Goal: Task Accomplishment & Management: Complete application form

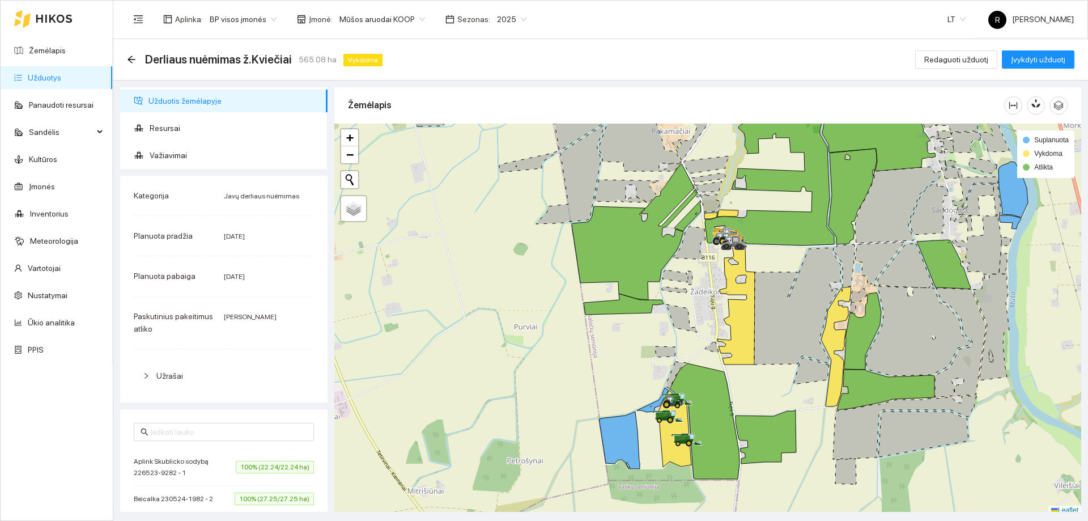
scroll to position [3, 0]
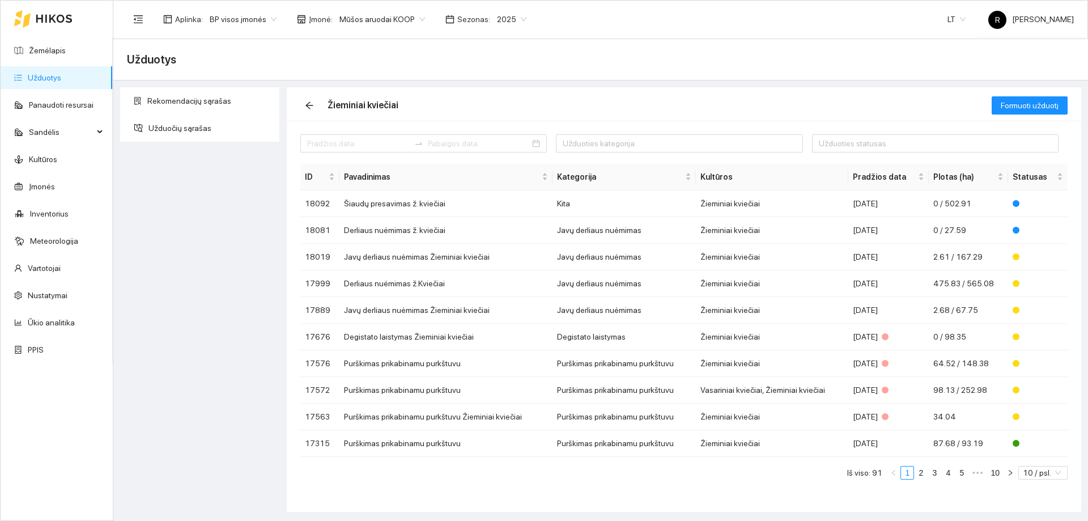
click at [412, 14] on span "Mūšos aruodai KOOP" at bounding box center [382, 19] width 86 height 17
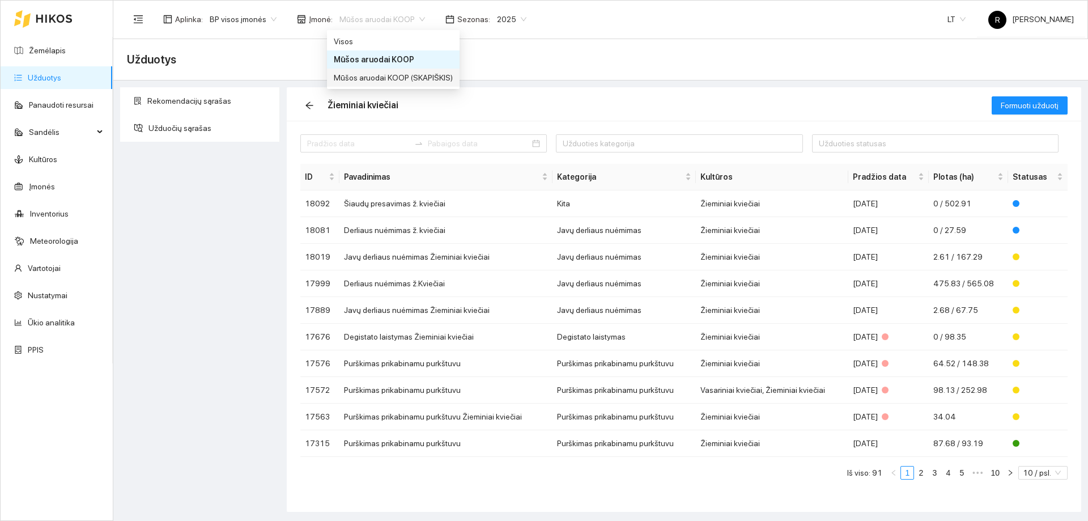
click at [397, 79] on div "Mūšos aruodai KOOP (SKAPIŠKIS)" at bounding box center [393, 77] width 119 height 12
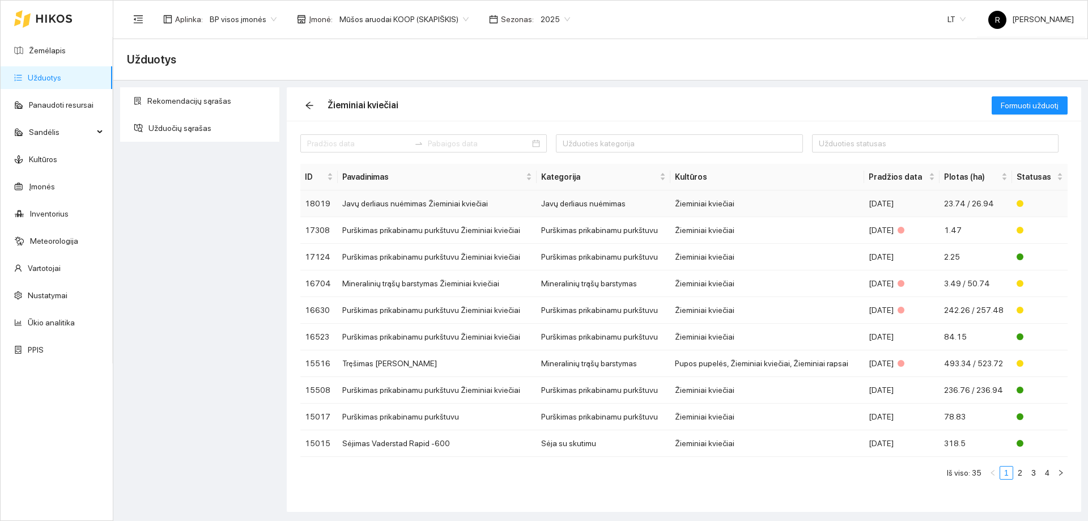
click at [407, 204] on td "Javų derliaus nuėmimas Žieminiai kviečiai" at bounding box center [437, 203] width 199 height 27
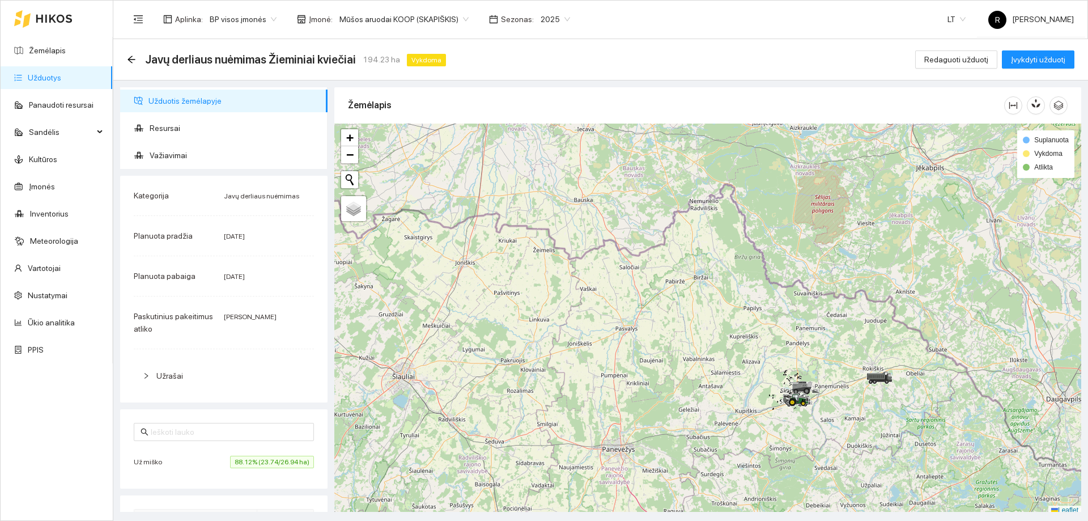
scroll to position [3, 0]
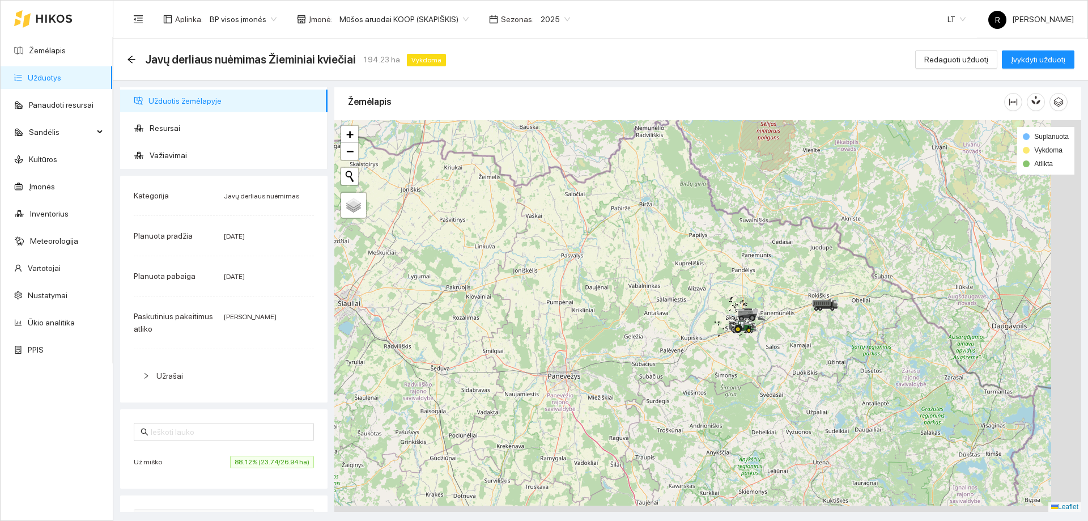
drag, startPoint x: 794, startPoint y: 425, endPoint x: 735, endPoint y: 358, distance: 89.5
click at [738, 356] on div at bounding box center [707, 316] width 747 height 392
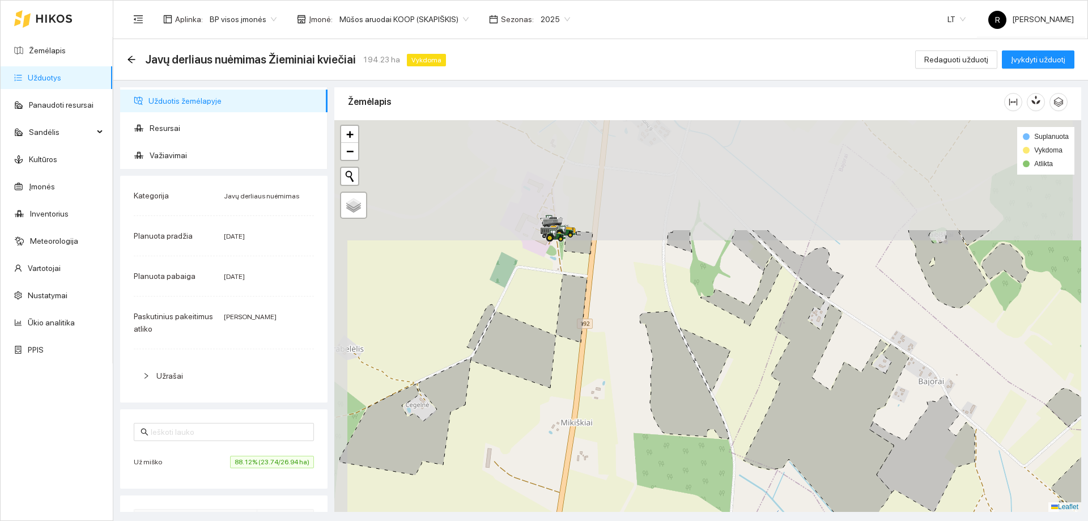
drag, startPoint x: 544, startPoint y: 216, endPoint x: 569, endPoint y: 305, distance: 92.5
click at [594, 364] on div at bounding box center [707, 316] width 747 height 392
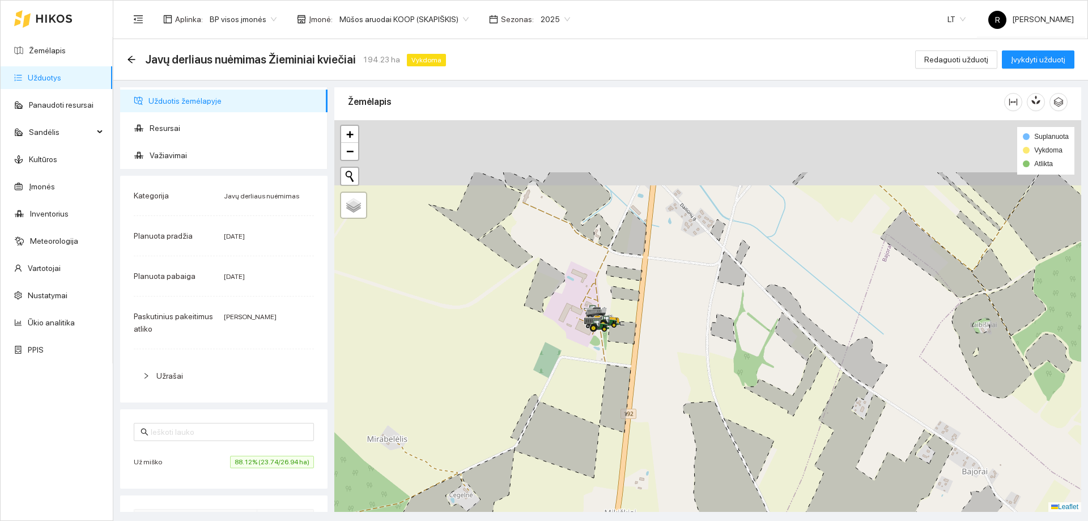
drag, startPoint x: 556, startPoint y: 283, endPoint x: 600, endPoint y: 374, distance: 100.9
click at [600, 374] on div at bounding box center [707, 316] width 747 height 392
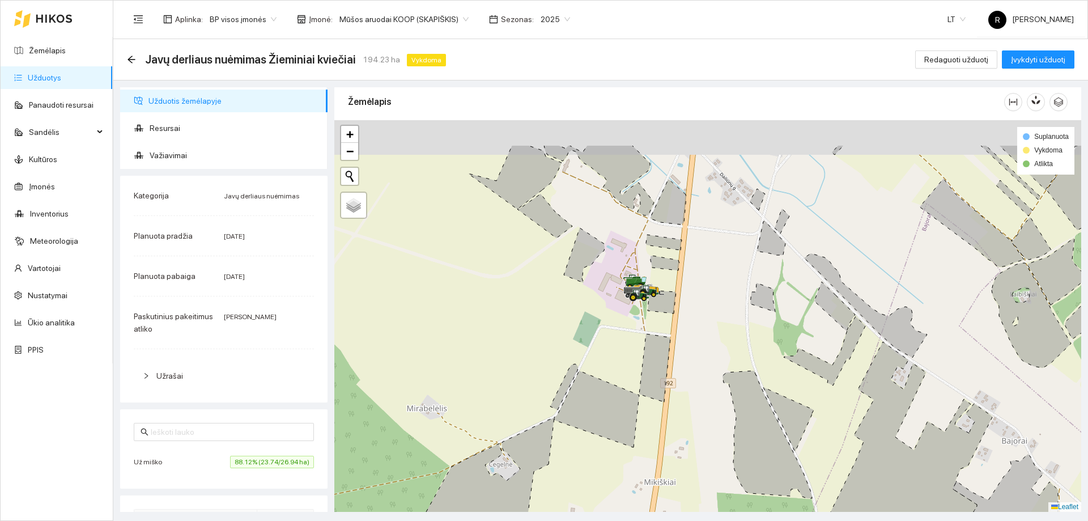
drag, startPoint x: 623, startPoint y: 273, endPoint x: 643, endPoint y: 351, distance: 80.7
click at [643, 351] on div at bounding box center [707, 316] width 747 height 392
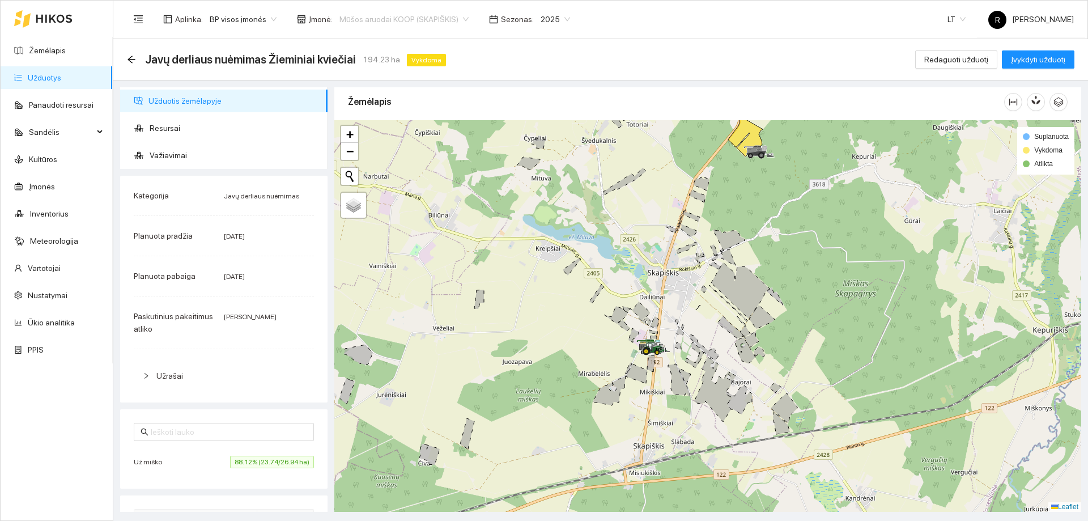
click at [455, 19] on span "Mūšos aruodai KOOP (SKAPIŠKIS)" at bounding box center [403, 19] width 129 height 17
click at [371, 56] on div "Mūšos aruodai KOOP" at bounding box center [398, 59] width 128 height 12
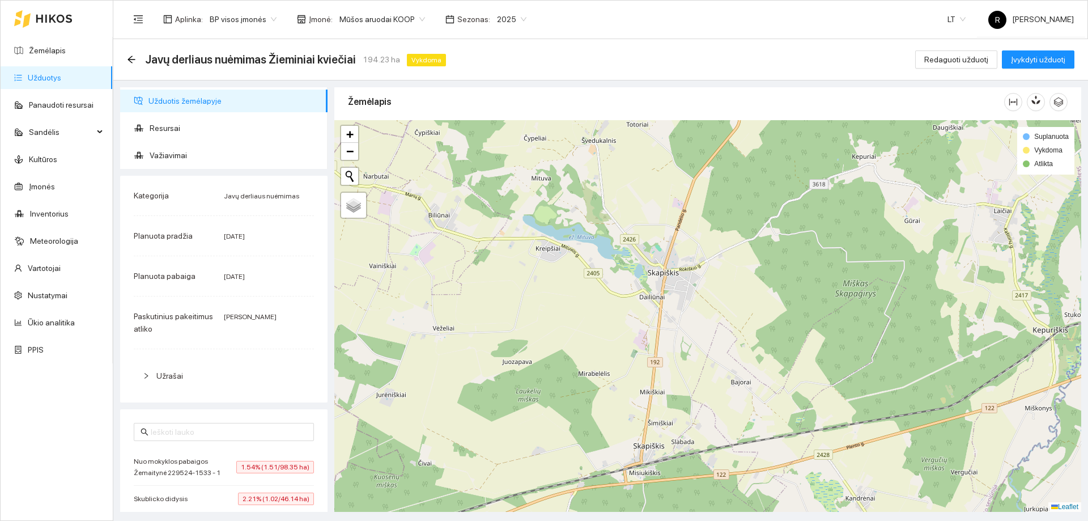
click at [54, 79] on link "Užduotys" at bounding box center [44, 77] width 33 height 9
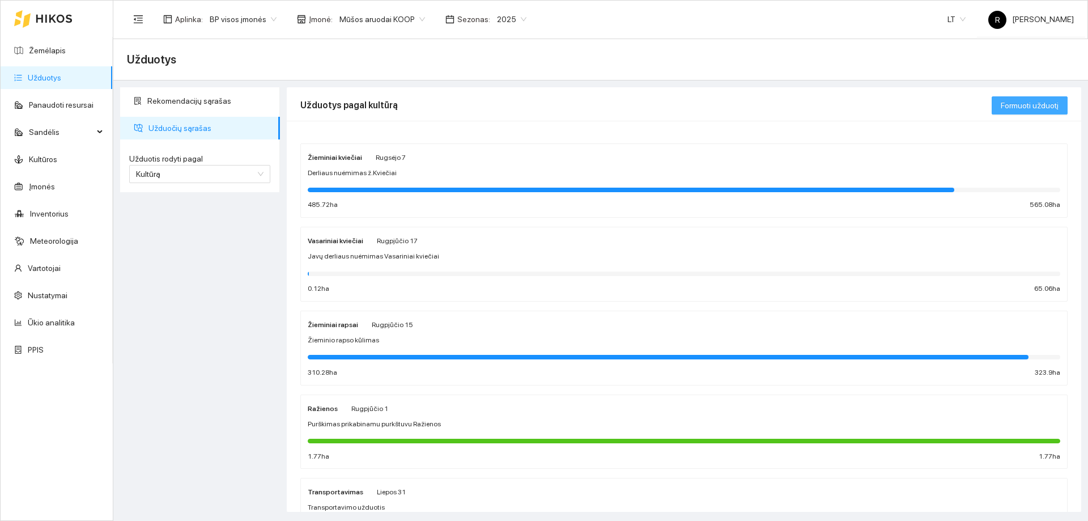
click at [1027, 106] on span "Formuoti užduotį" at bounding box center [1030, 105] width 58 height 12
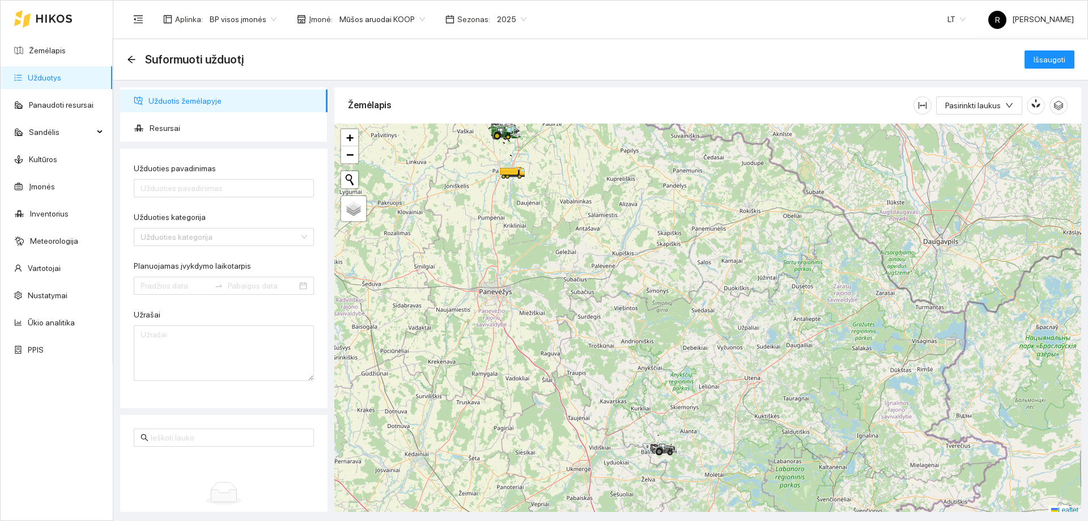
scroll to position [3, 0]
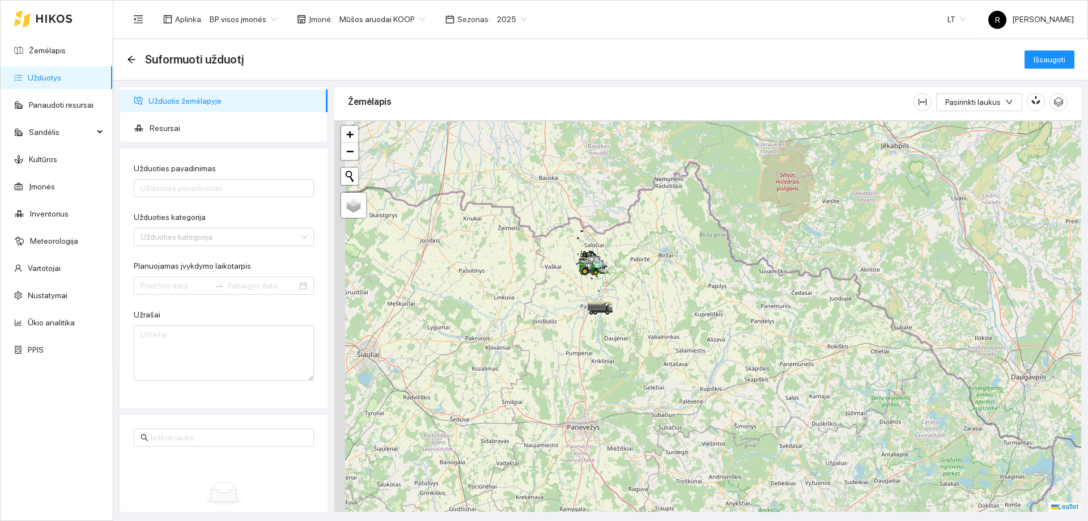
drag, startPoint x: 669, startPoint y: 215, endPoint x: 793, endPoint y: 423, distance: 242.7
click at [797, 429] on div at bounding box center [707, 316] width 747 height 392
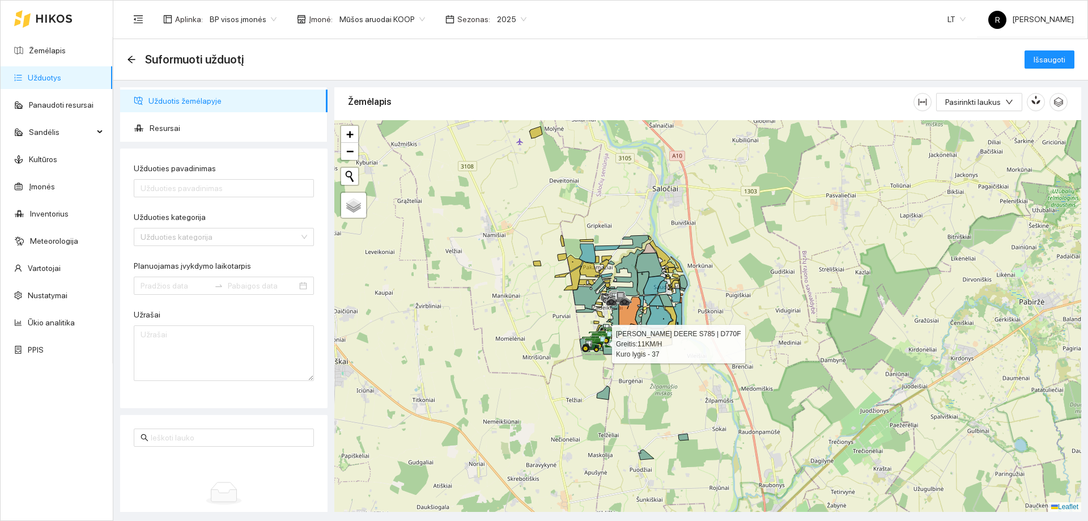
drag, startPoint x: 692, startPoint y: 319, endPoint x: 761, endPoint y: 332, distance: 70.3
click at [761, 332] on div at bounding box center [707, 316] width 747 height 392
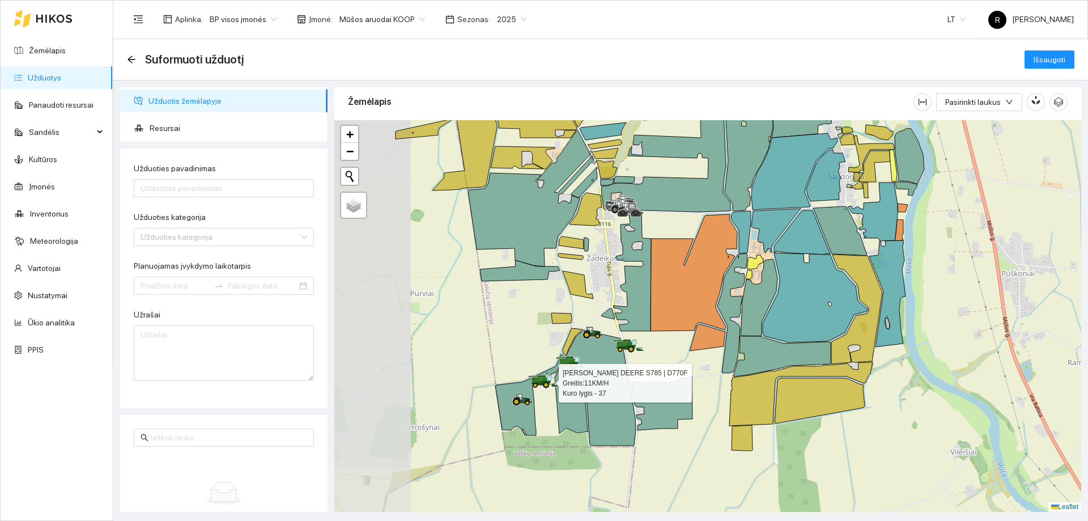
drag, startPoint x: 595, startPoint y: 350, endPoint x: 676, endPoint y: 332, distance: 82.9
click at [676, 332] on div at bounding box center [707, 316] width 747 height 392
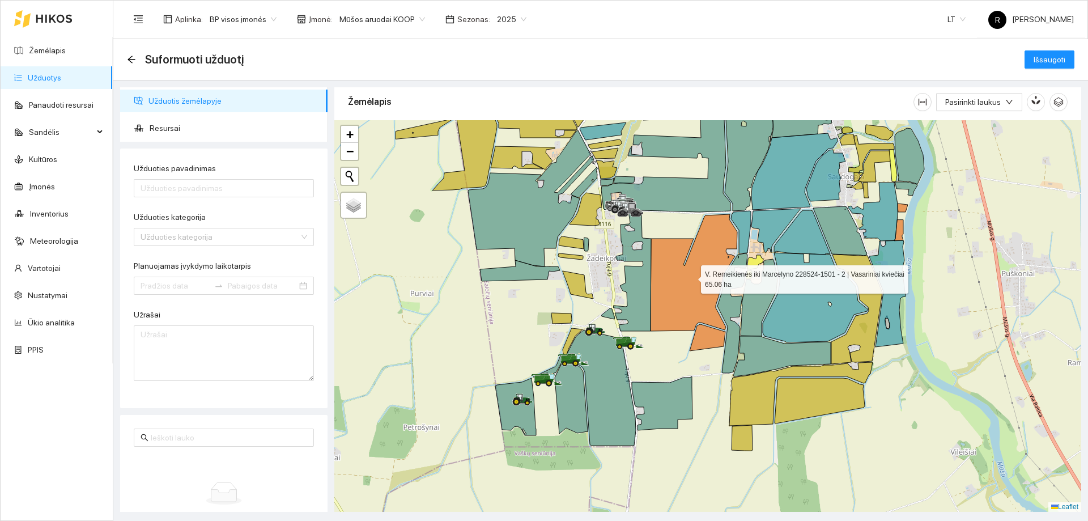
click at [687, 281] on icon at bounding box center [694, 272] width 87 height 117
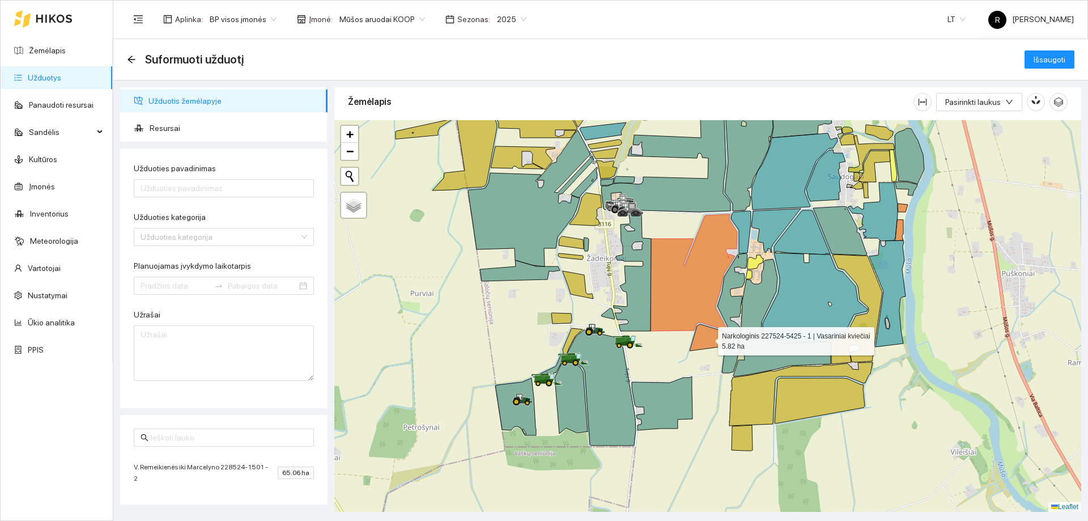
click at [706, 334] on icon at bounding box center [708, 337] width 36 height 27
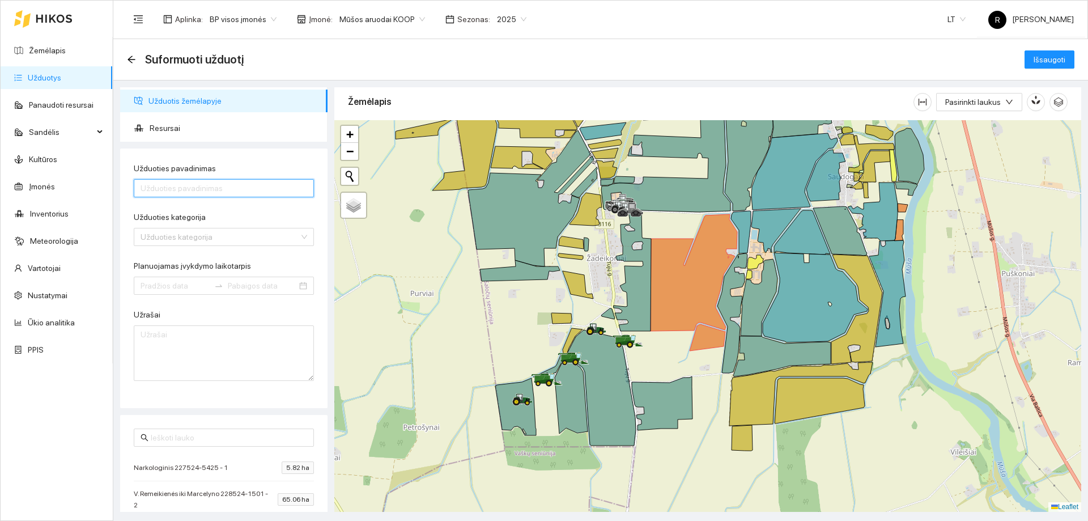
click at [198, 186] on input "Užduoties pavadinimas" at bounding box center [224, 188] width 180 height 18
type input "Derliaus nuėmimas ž.Kviečiai"
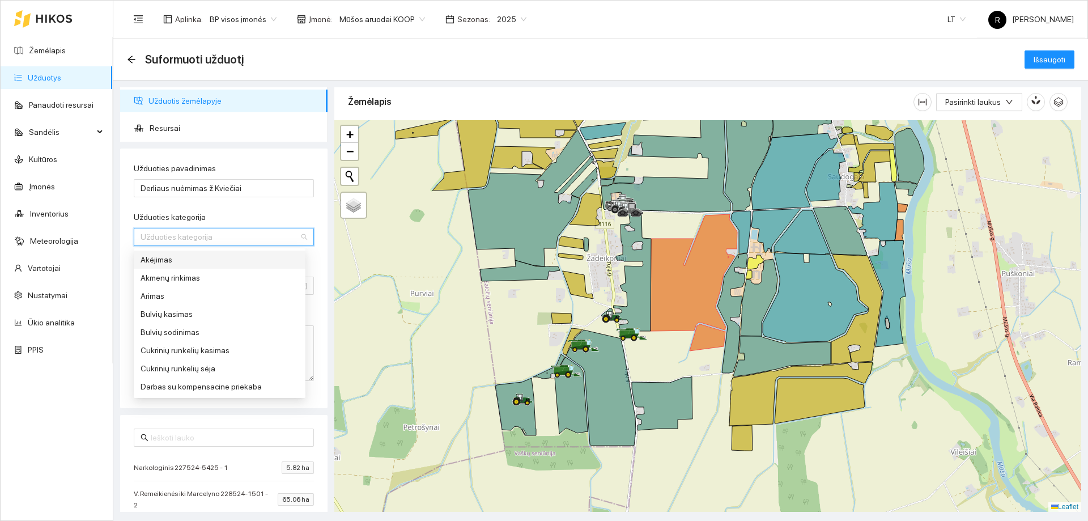
click at [172, 235] on input "Užduoties kategorija" at bounding box center [220, 236] width 159 height 17
click at [195, 268] on div "Javų derliaus nuėmimas" at bounding box center [220, 268] width 158 height 12
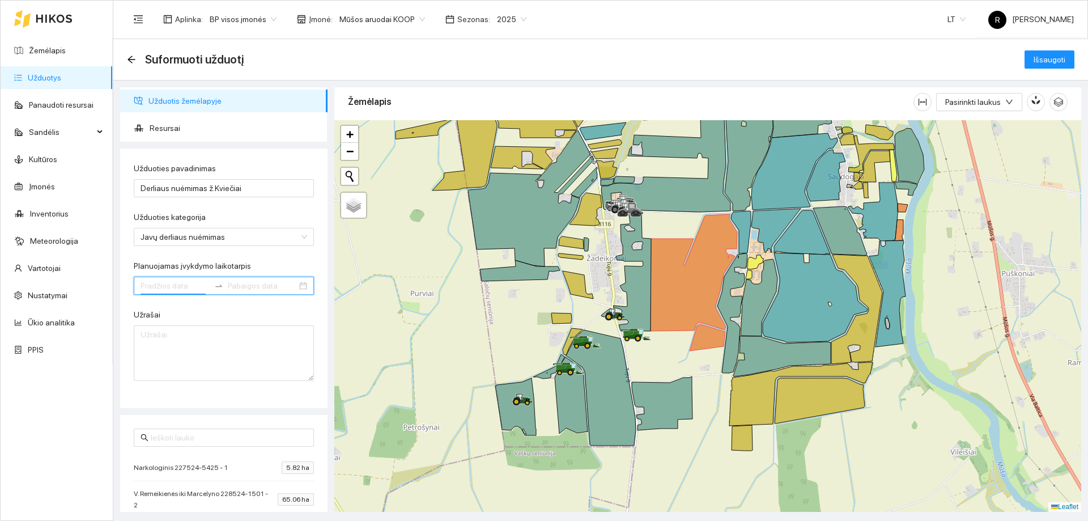
click at [184, 286] on input "Planuojamas įvykdymo laikotarpis" at bounding box center [175, 285] width 69 height 12
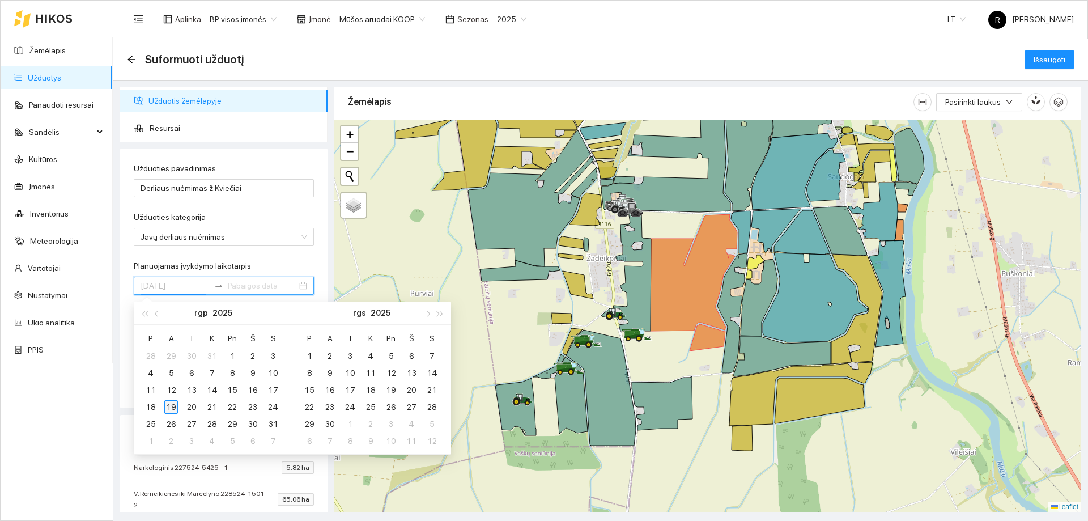
type input "[DATE]"
click at [171, 409] on div "19" at bounding box center [171, 407] width 14 height 14
type input "[DATE]"
click at [432, 369] on div "14" at bounding box center [432, 373] width 14 height 14
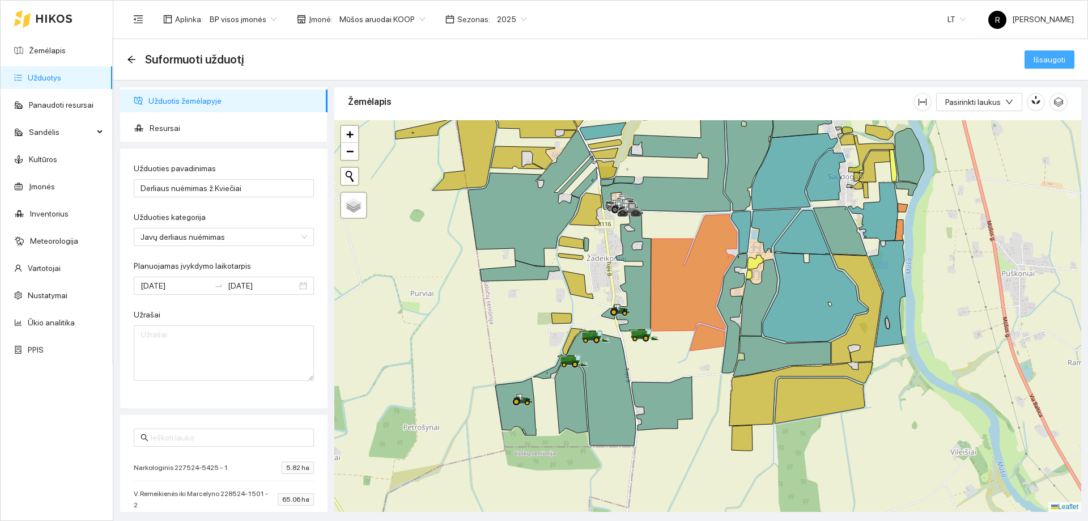
click at [1051, 61] on span "Išsaugoti" at bounding box center [1050, 59] width 32 height 12
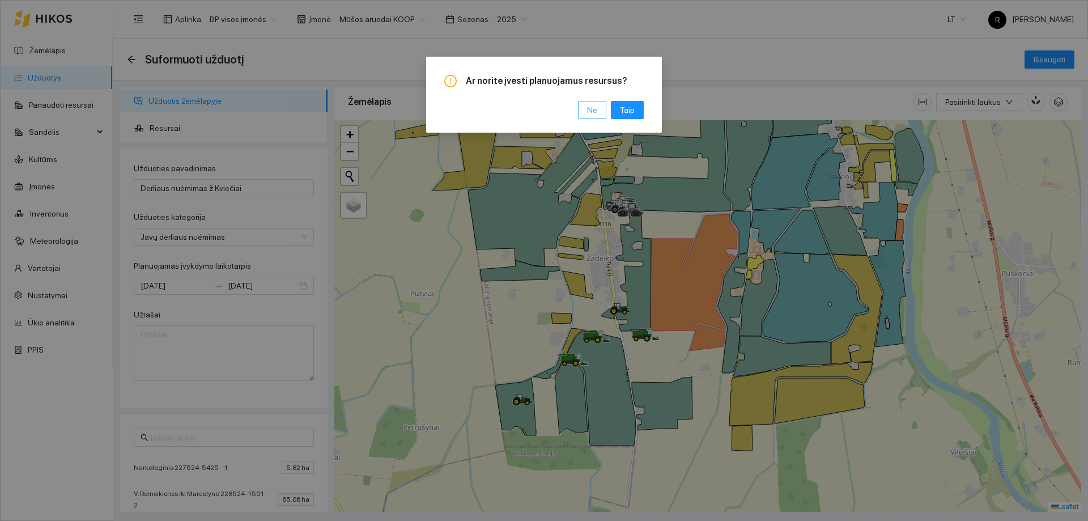
click at [589, 112] on span "Ne" at bounding box center [592, 110] width 10 height 12
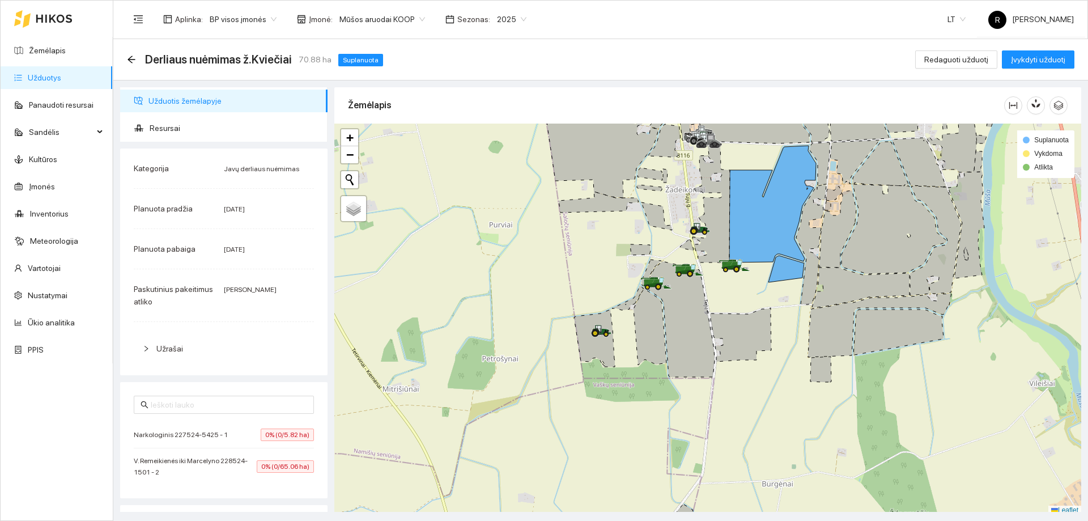
scroll to position [3, 0]
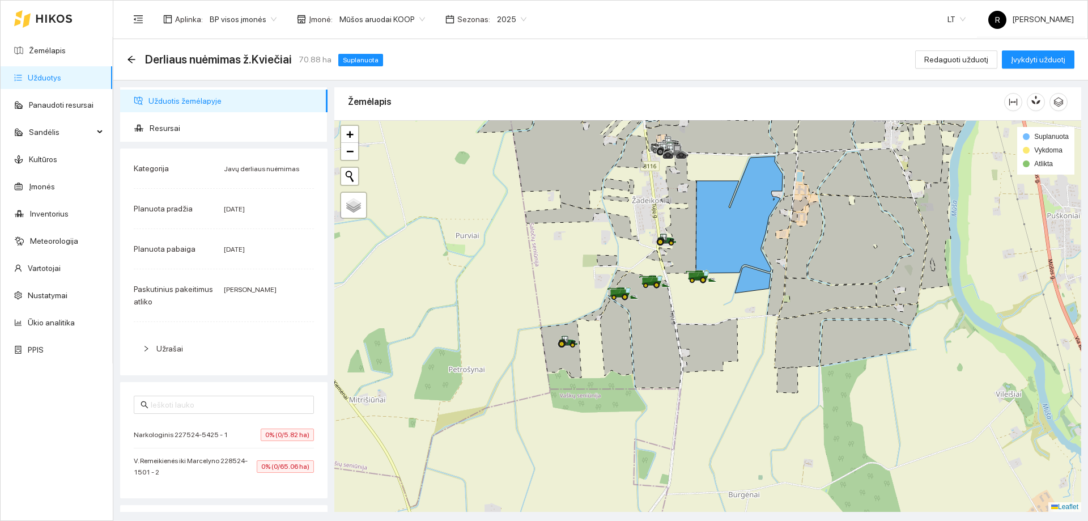
drag, startPoint x: 470, startPoint y: 319, endPoint x: 392, endPoint y: 323, distance: 78.3
click at [392, 323] on div at bounding box center [707, 316] width 747 height 392
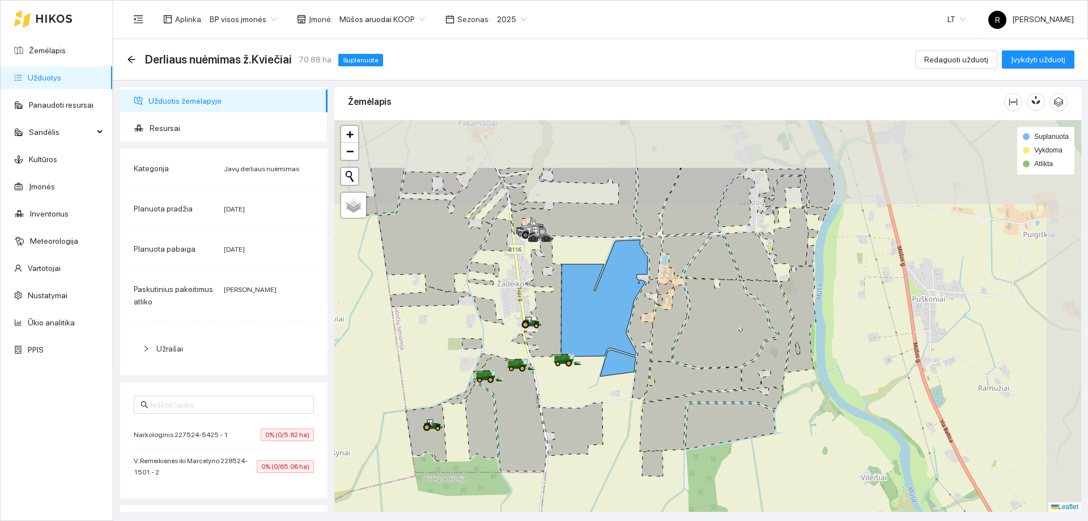
drag, startPoint x: 615, startPoint y: 304, endPoint x: 533, endPoint y: 390, distance: 119.4
click at [533, 390] on icon at bounding box center [512, 413] width 70 height 116
